Goal: Task Accomplishment & Management: Manage account settings

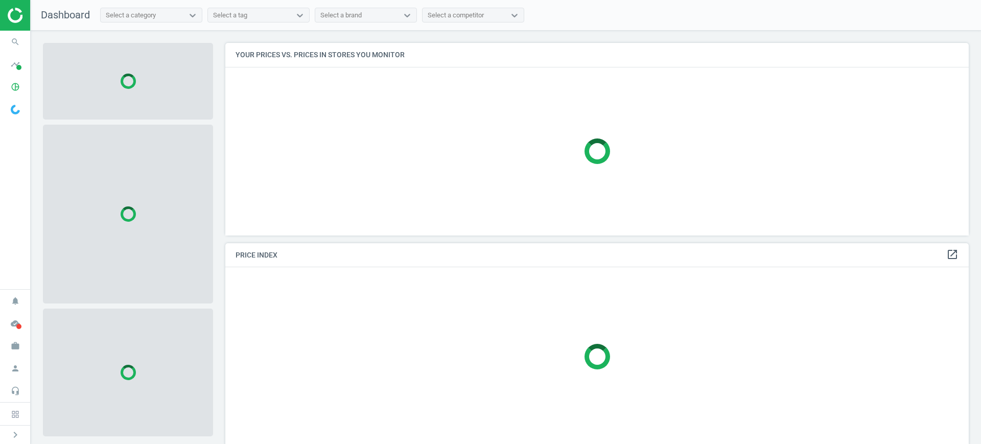
scroll to position [212, 753]
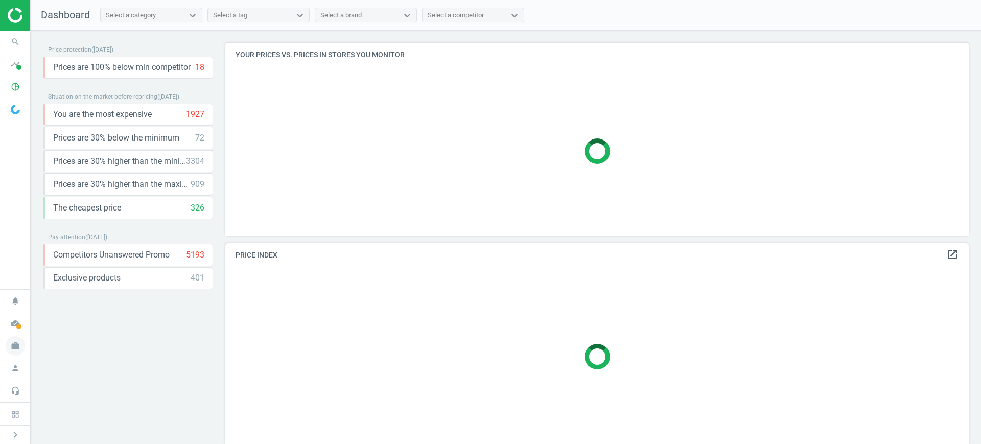
click at [8, 350] on icon "work" at bounding box center [15, 345] width 19 height 19
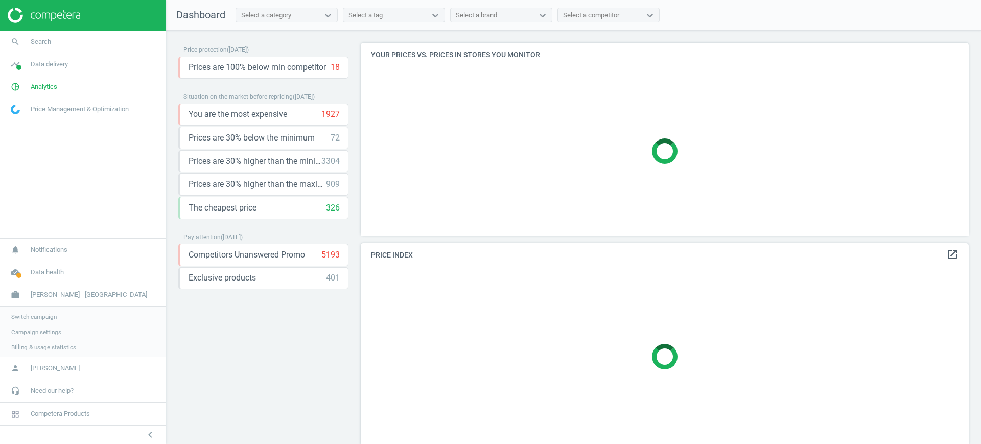
scroll to position [212, 618]
click at [30, 334] on span "Campaign settings" at bounding box center [36, 331] width 50 height 8
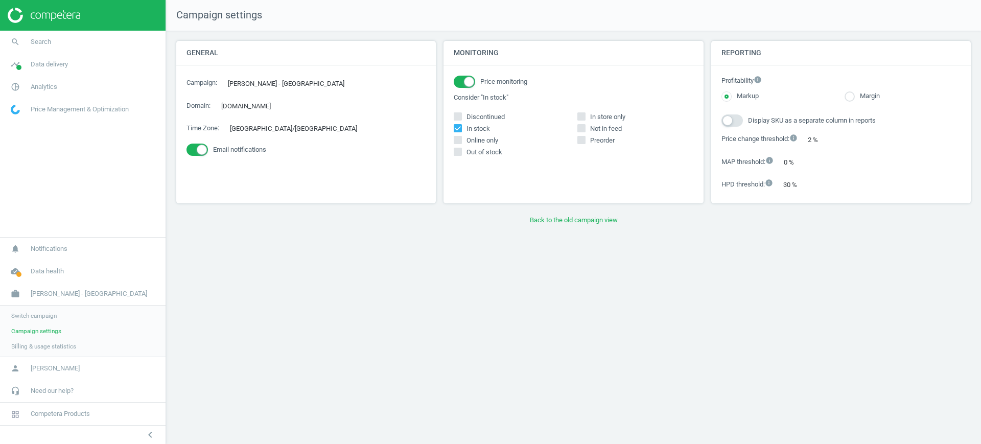
click at [33, 320] on link "Switch campaign" at bounding box center [82, 315] width 165 height 15
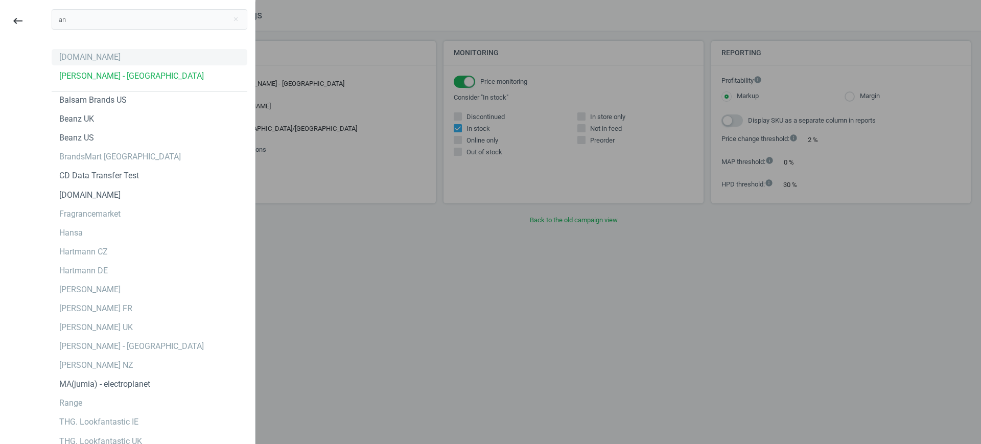
type input "an"
click at [78, 58] on div "[DOMAIN_NAME]" at bounding box center [89, 57] width 61 height 11
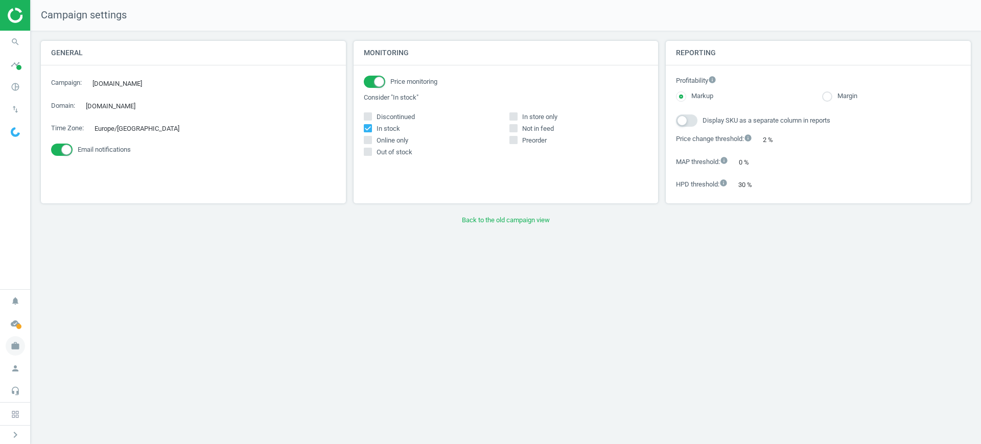
click at [11, 347] on icon "work" at bounding box center [15, 345] width 19 height 19
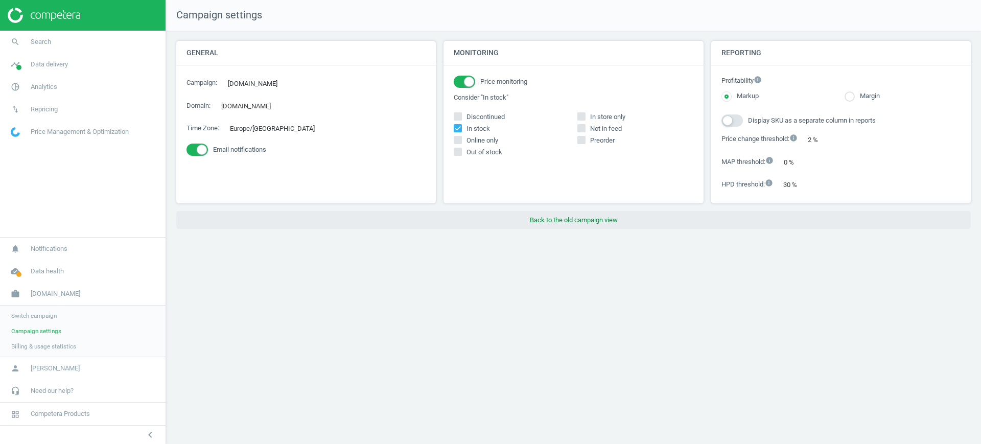
click at [572, 223] on button "Back to the old campaign view" at bounding box center [573, 220] width 794 height 18
